Goal: Task Accomplishment & Management: Manage account settings

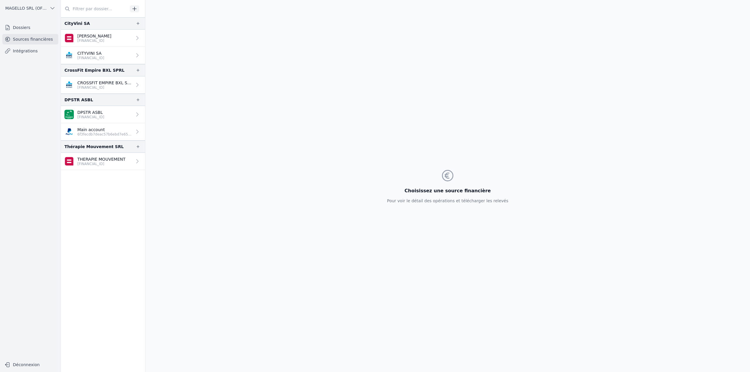
click at [87, 39] on p "[FINANCIAL_ID]" at bounding box center [94, 40] width 34 height 5
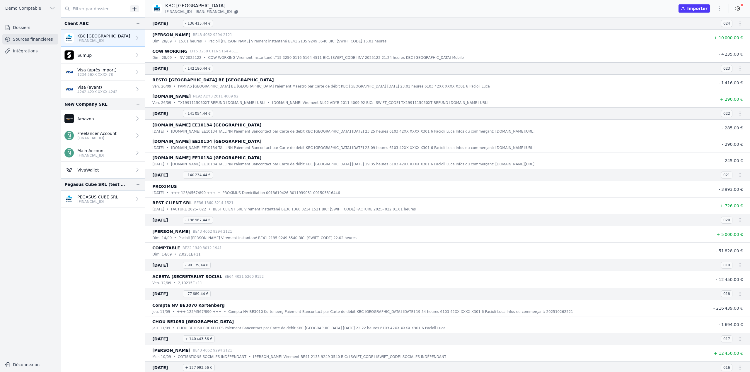
click at [33, 25] on link "Dossiers" at bounding box center [30, 27] width 56 height 11
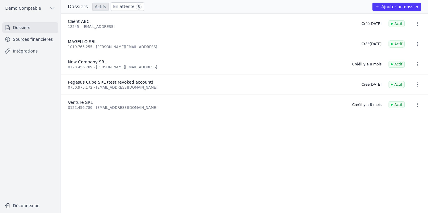
click at [397, 8] on button "Ajouter un dossier" at bounding box center [397, 7] width 49 height 8
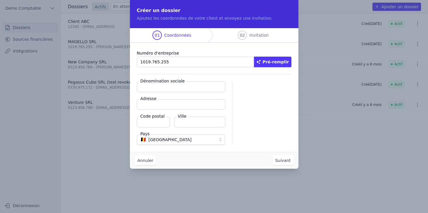
type input "1019.765.255"
click at [288, 64] on button "Pré-remplir" at bounding box center [272, 62] width 37 height 11
type input "MAGELLO SRL"
type input "Avenue du Derby 30/16"
type input "1050"
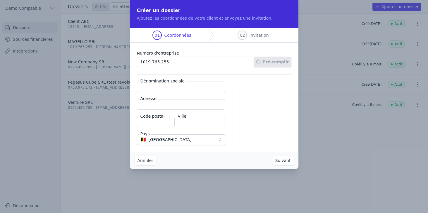
type input "Ixelles"
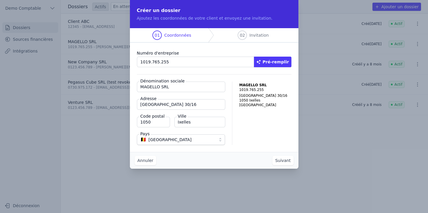
click at [278, 161] on button "Suivant" at bounding box center [283, 160] width 21 height 9
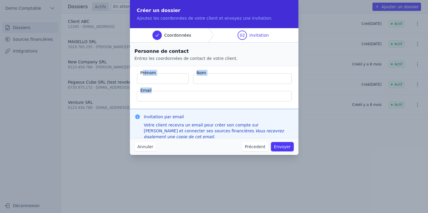
drag, startPoint x: 143, startPoint y: 73, endPoint x: 221, endPoint y: 94, distance: 81.0
click at [221, 94] on fieldset "Prénom Nom Email" at bounding box center [214, 87] width 169 height 42
drag, startPoint x: 144, startPoint y: 115, endPoint x: 211, endPoint y: 117, distance: 67.1
click at [211, 117] on h3 "Invitation par email" at bounding box center [219, 117] width 150 height 6
click at [148, 145] on button "Annuler" at bounding box center [146, 146] width 22 height 9
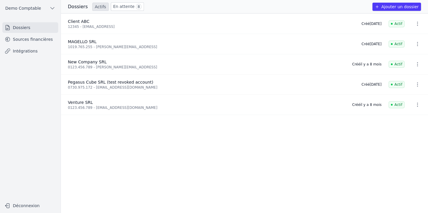
click at [34, 42] on link "Sources financières" at bounding box center [30, 39] width 56 height 11
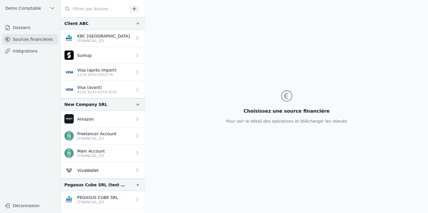
click at [86, 39] on p "BE33 7360 5969 2046" at bounding box center [103, 40] width 53 height 5
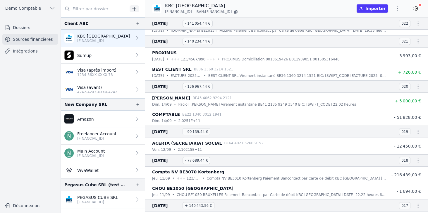
scroll to position [83, 0]
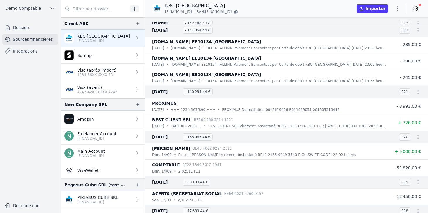
click at [414, 9] on icon at bounding box center [416, 9] width 6 height 6
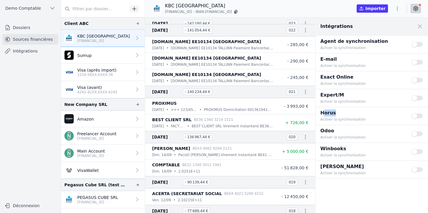
drag, startPoint x: 325, startPoint y: 112, endPoint x: 344, endPoint y: 110, distance: 19.4
click at [344, 110] on p "Horus" at bounding box center [363, 112] width 84 height 7
click at [416, 116] on button "Use setting" at bounding box center [418, 116] width 12 height 6
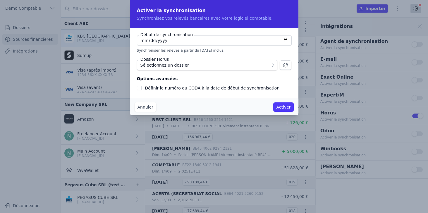
click at [266, 66] on button "Sélectionnez un dossier" at bounding box center [207, 65] width 141 height 11
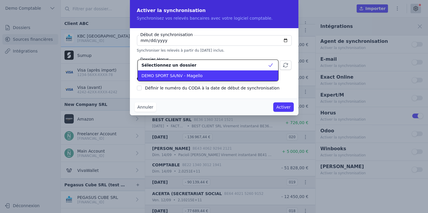
click at [165, 76] on span "DEMO SPORT SA/NV - Magello" at bounding box center [171, 76] width 61 height 6
checkbox input "false"
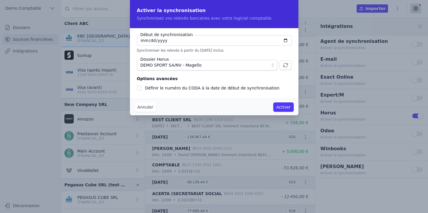
click at [288, 41] on input "2025-10-07" at bounding box center [214, 40] width 155 height 11
type input "2024-01-07"
click at [215, 79] on fieldset "Options avancées Définir le numéro du CODA à la date de début de synchronisation" at bounding box center [214, 83] width 155 height 16
click at [140, 107] on button "Annuler" at bounding box center [146, 106] width 22 height 9
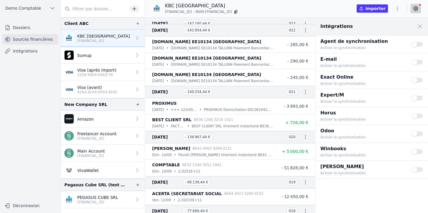
click at [28, 54] on link "Intégrations" at bounding box center [30, 51] width 56 height 11
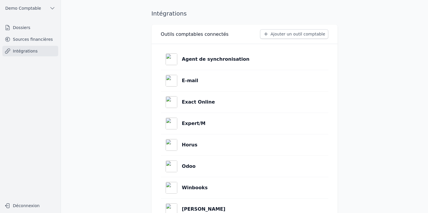
click at [181, 149] on div "Horus" at bounding box center [182, 145] width 32 height 12
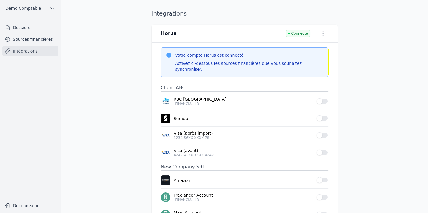
click at [321, 34] on icon "button" at bounding box center [323, 33] width 6 height 6
click at [314, 57] on button "Supprimer" at bounding box center [313, 56] width 36 height 11
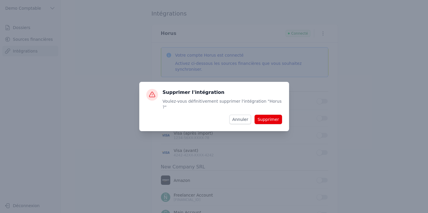
click at [275, 115] on button "Supprimer" at bounding box center [268, 119] width 27 height 9
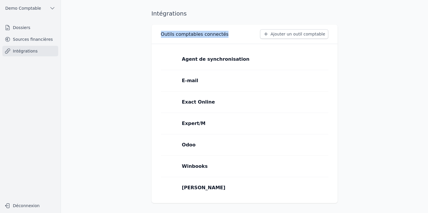
drag, startPoint x: 162, startPoint y: 34, endPoint x: 222, endPoint y: 35, distance: 59.8
click at [222, 35] on div "Outils comptables connectés Ajouter un outil comptable" at bounding box center [245, 34] width 186 height 19
click at [291, 34] on button "Ajouter un outil comptable" at bounding box center [294, 33] width 68 height 9
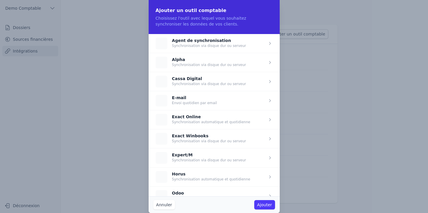
scroll to position [33, 0]
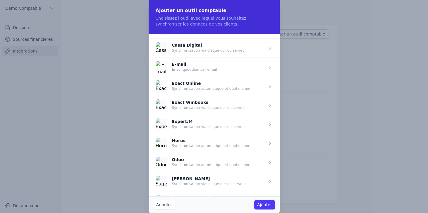
click at [173, 143] on span "button" at bounding box center [214, 143] width 131 height 19
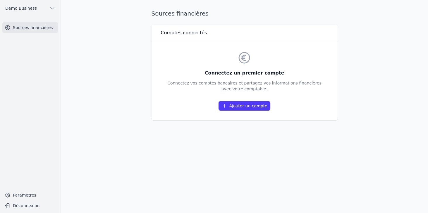
click at [240, 103] on link "Ajouter un compte" at bounding box center [245, 105] width 52 height 9
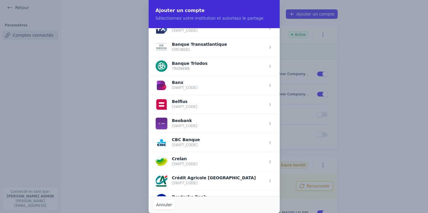
scroll to position [201, 0]
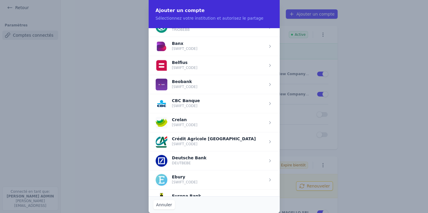
click at [177, 66] on span "button" at bounding box center [214, 65] width 131 height 19
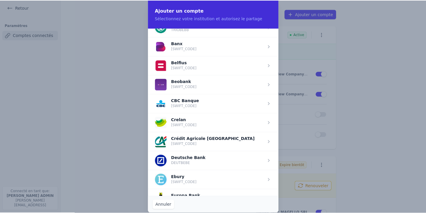
scroll to position [0, 0]
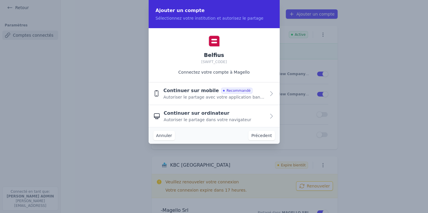
click at [200, 88] on span "Continuer sur mobile" at bounding box center [191, 90] width 56 height 7
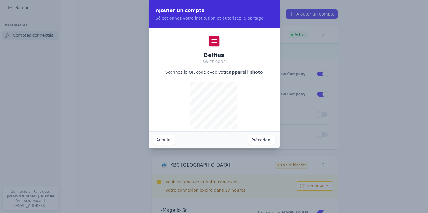
click at [260, 138] on button "Précedent" at bounding box center [262, 139] width 26 height 9
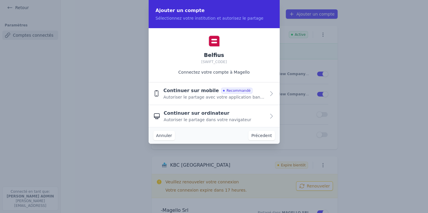
click at [191, 116] on span "Continuer sur ordinateur" at bounding box center [197, 113] width 66 height 7
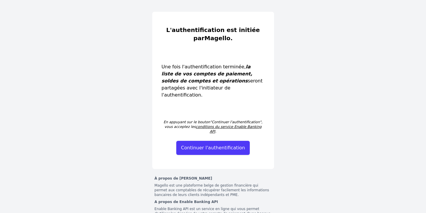
click at [202, 141] on button "Continuer l'authentification" at bounding box center [213, 148] width 74 height 14
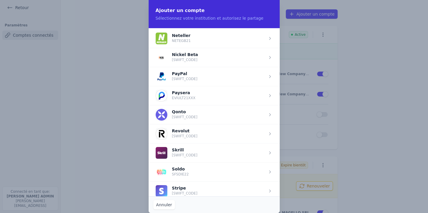
scroll to position [627, 0]
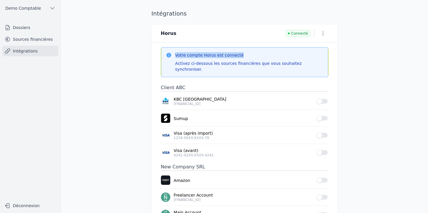
drag, startPoint x: 175, startPoint y: 56, endPoint x: 240, endPoint y: 56, distance: 65.6
click at [240, 56] on h3 "Votre compte Horus est connecté" at bounding box center [249, 55] width 148 height 6
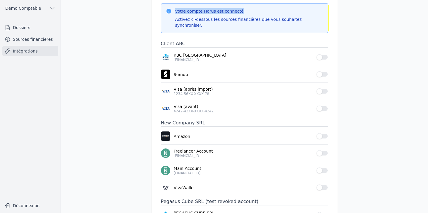
scroll to position [50, 0]
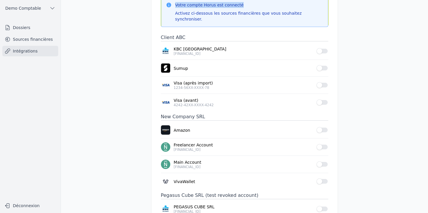
click at [324, 48] on button "Use setting" at bounding box center [323, 51] width 12 height 6
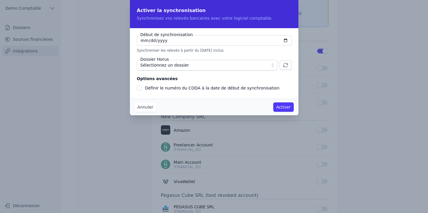
click at [153, 67] on span "Sélectionnez un dossier" at bounding box center [165, 65] width 49 height 7
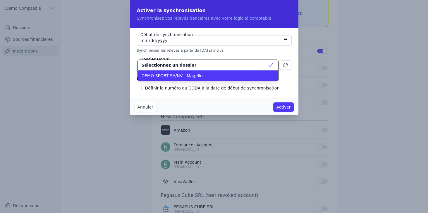
click at [160, 79] on li "DEMO SPORT SA/NV - Magello" at bounding box center [208, 75] width 141 height 11
checkbox input "false"
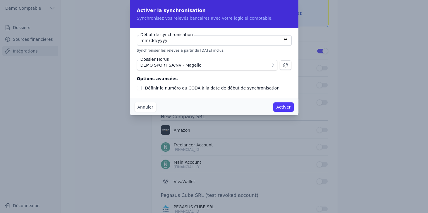
click at [142, 107] on button "Annuler" at bounding box center [146, 106] width 22 height 9
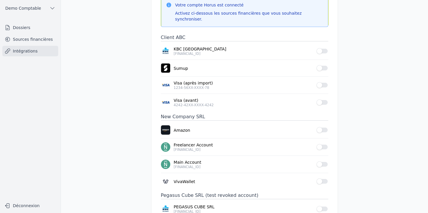
click at [30, 40] on link "Sources financières" at bounding box center [30, 39] width 56 height 11
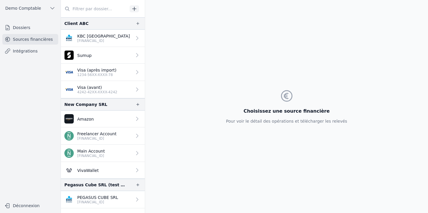
click at [96, 88] on p "Visa (avant)" at bounding box center [97, 87] width 40 height 6
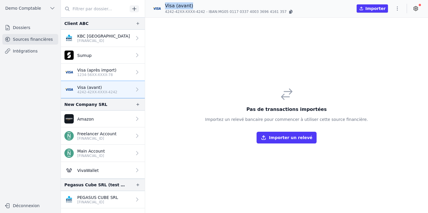
drag, startPoint x: 166, startPoint y: 4, endPoint x: 196, endPoint y: 6, distance: 29.7
click at [196, 6] on p "Visa (avant)" at bounding box center [229, 5] width 129 height 7
click at [279, 139] on button "Importer un relevé" at bounding box center [287, 138] width 60 height 12
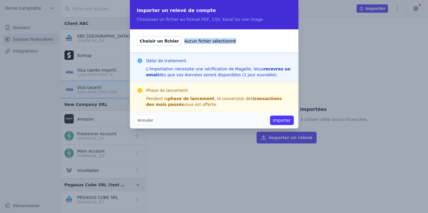
drag, startPoint x: 177, startPoint y: 41, endPoint x: 258, endPoint y: 40, distance: 81.1
click at [258, 40] on label "Choisir un fichier Aucun fichier sélectionné" at bounding box center [214, 40] width 155 height 9
click at [145, 124] on button "Annuler" at bounding box center [146, 119] width 22 height 9
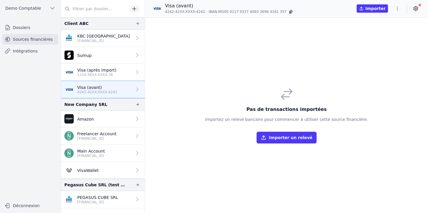
click at [98, 73] on p "1234-56XX-XXXX-78" at bounding box center [96, 74] width 39 height 5
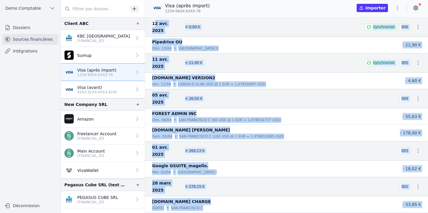
drag, startPoint x: 155, startPoint y: 23, endPoint x: 243, endPoint y: 193, distance: 191.4
click at [243, 193] on nav "12 avr. 2025 + 0,00 € Synchronisé 006 Pipedrive OU dim. 13/04 • Tallinn E - 21,…" at bounding box center [286, 114] width 283 height 195
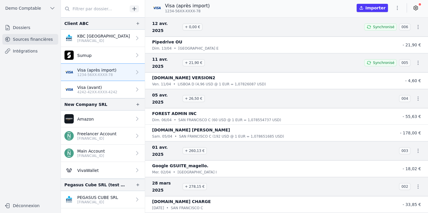
click at [414, 10] on icon at bounding box center [416, 8] width 6 height 6
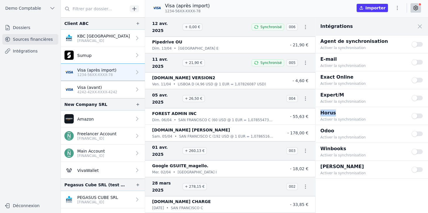
drag, startPoint x: 322, startPoint y: 112, endPoint x: 344, endPoint y: 112, distance: 22.8
click at [344, 112] on p "Horus" at bounding box center [363, 112] width 84 height 7
